Goal: Navigation & Orientation: Find specific page/section

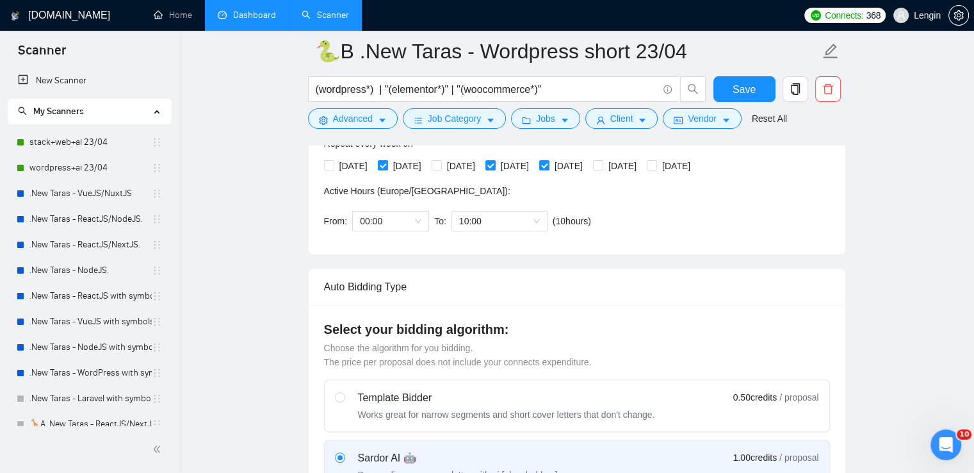
click at [241, 13] on link "Dashboard" at bounding box center [247, 15] width 58 height 11
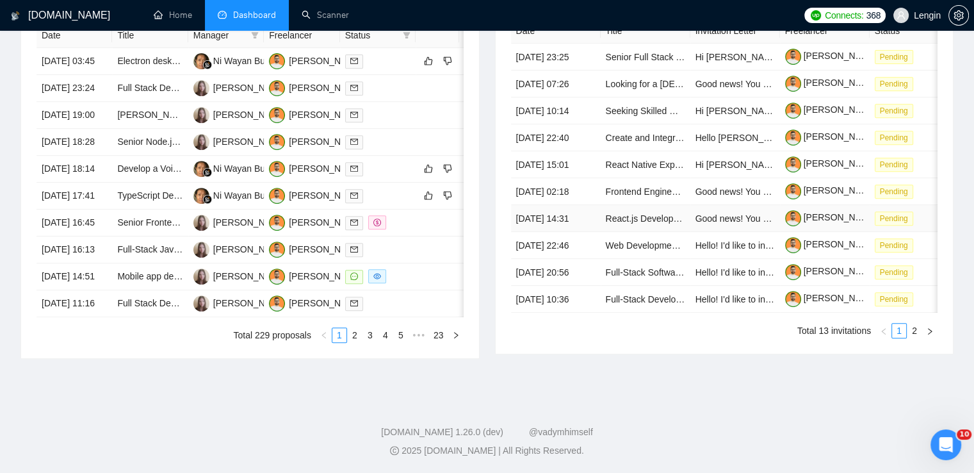
scroll to position [555, 0]
click at [354, 342] on link "2" at bounding box center [355, 335] width 14 height 14
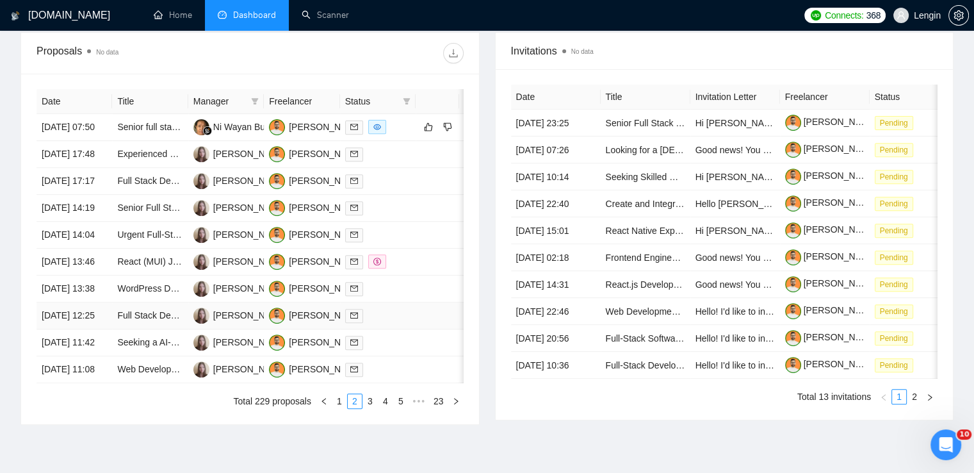
scroll to position [476, 0]
click at [179, 142] on td "Senior full stack WordPress + Stripe Engineer" at bounding box center [150, 128] width 76 height 27
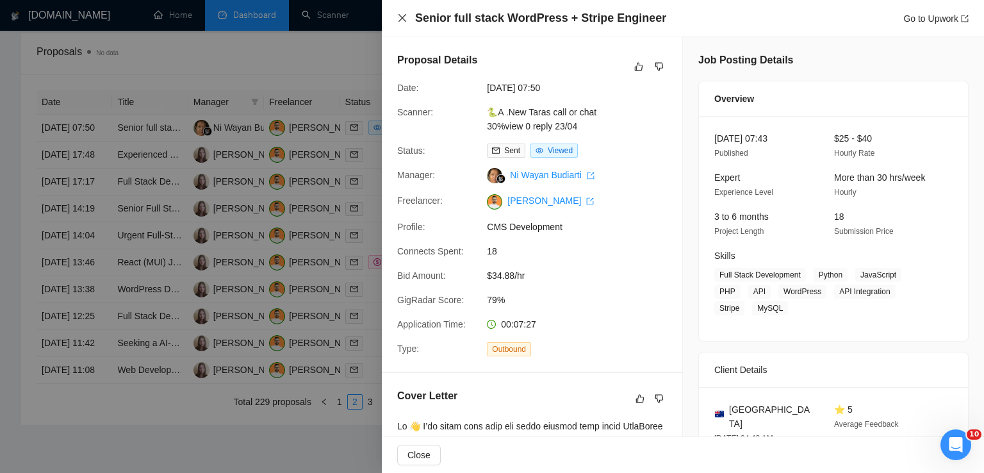
click at [400, 18] on icon "close" at bounding box center [402, 18] width 10 height 10
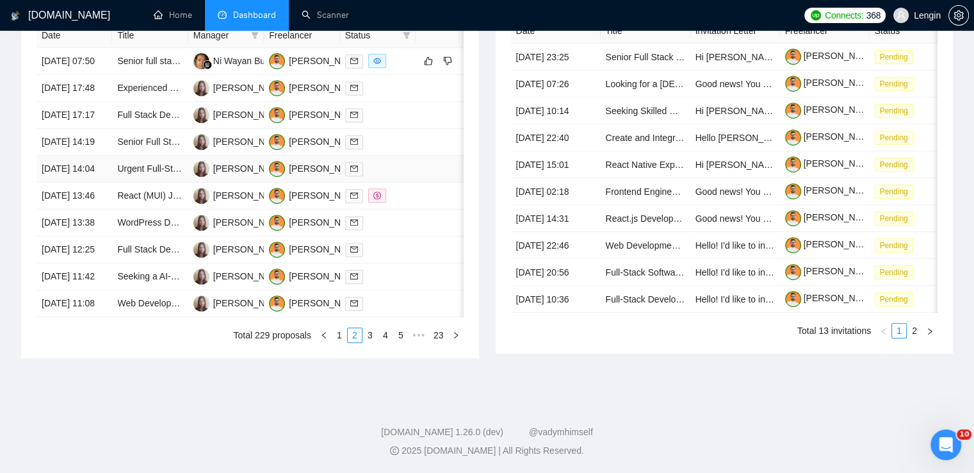
scroll to position [584, 0]
click at [370, 342] on link "3" at bounding box center [370, 335] width 14 height 14
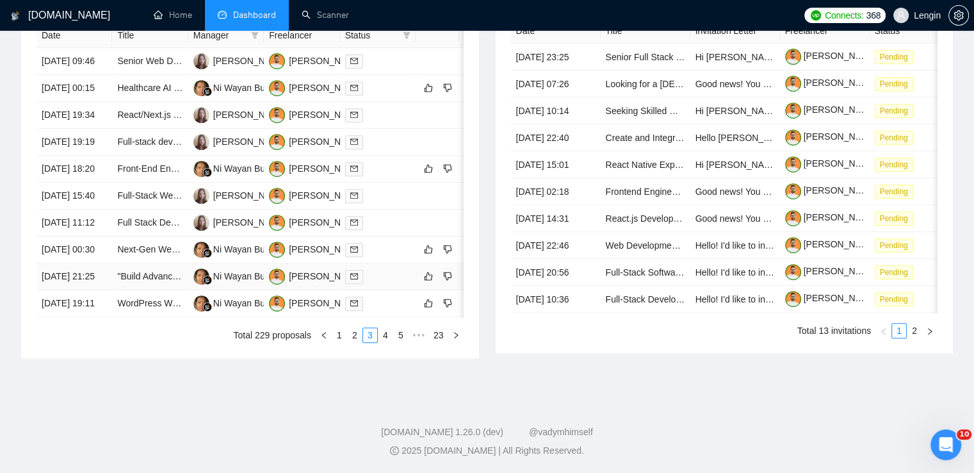
scroll to position [620, 0]
click at [339, 342] on link "1" at bounding box center [339, 335] width 14 height 14
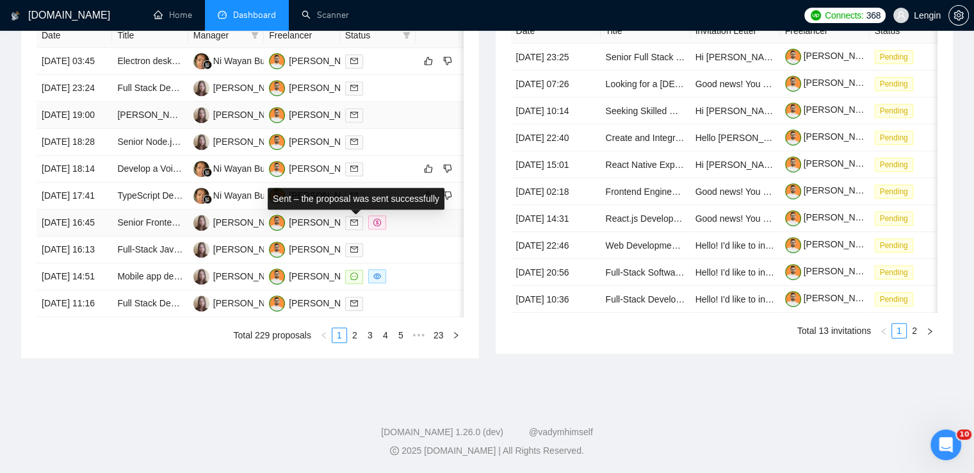
scroll to position [579, 0]
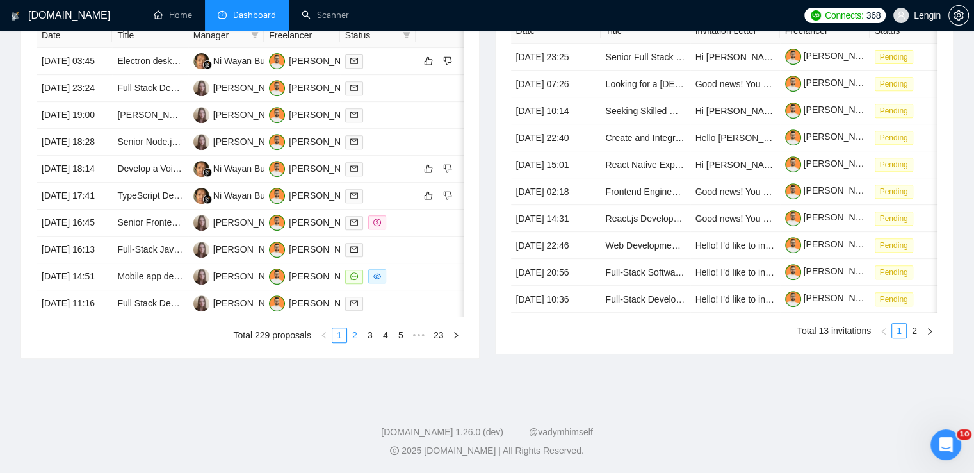
click at [358, 342] on link "2" at bounding box center [355, 335] width 14 height 14
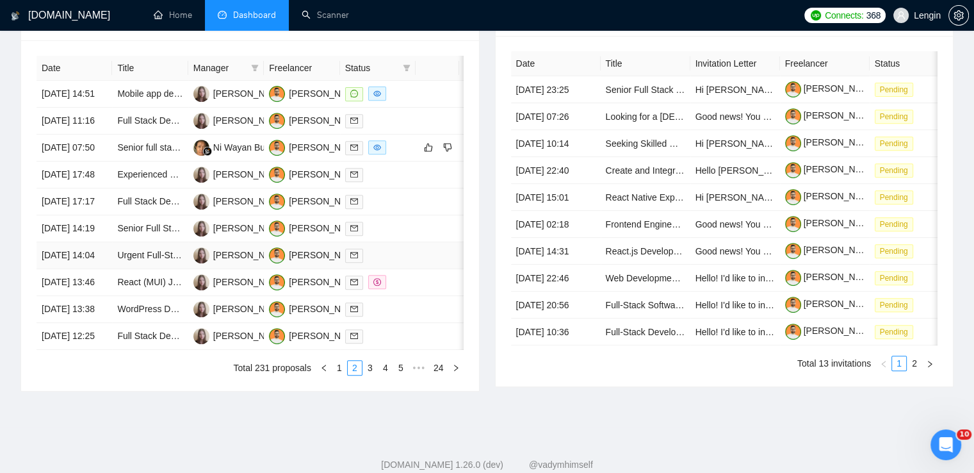
scroll to position [506, 0]
